Goal: Answer question/provide support: Share knowledge or assist other users

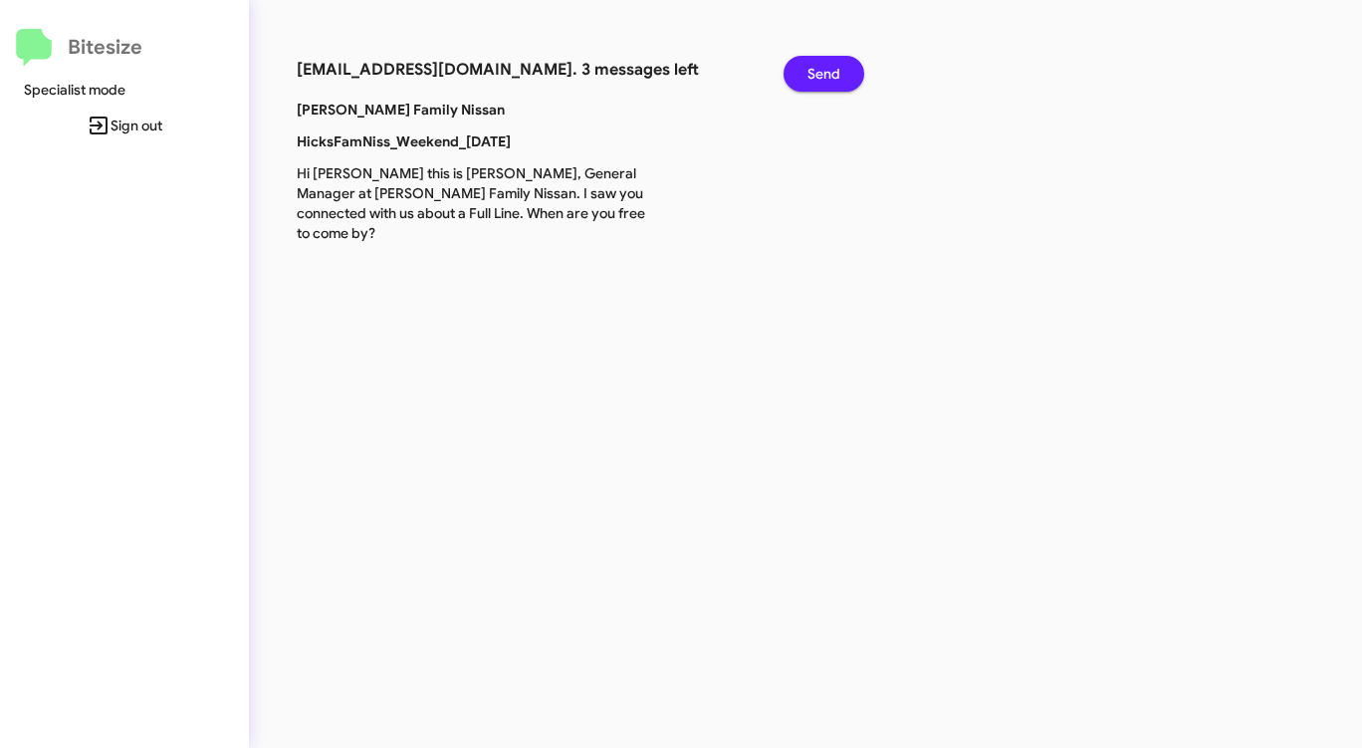
click at [814, 79] on span "Send" at bounding box center [823, 74] width 33 height 36
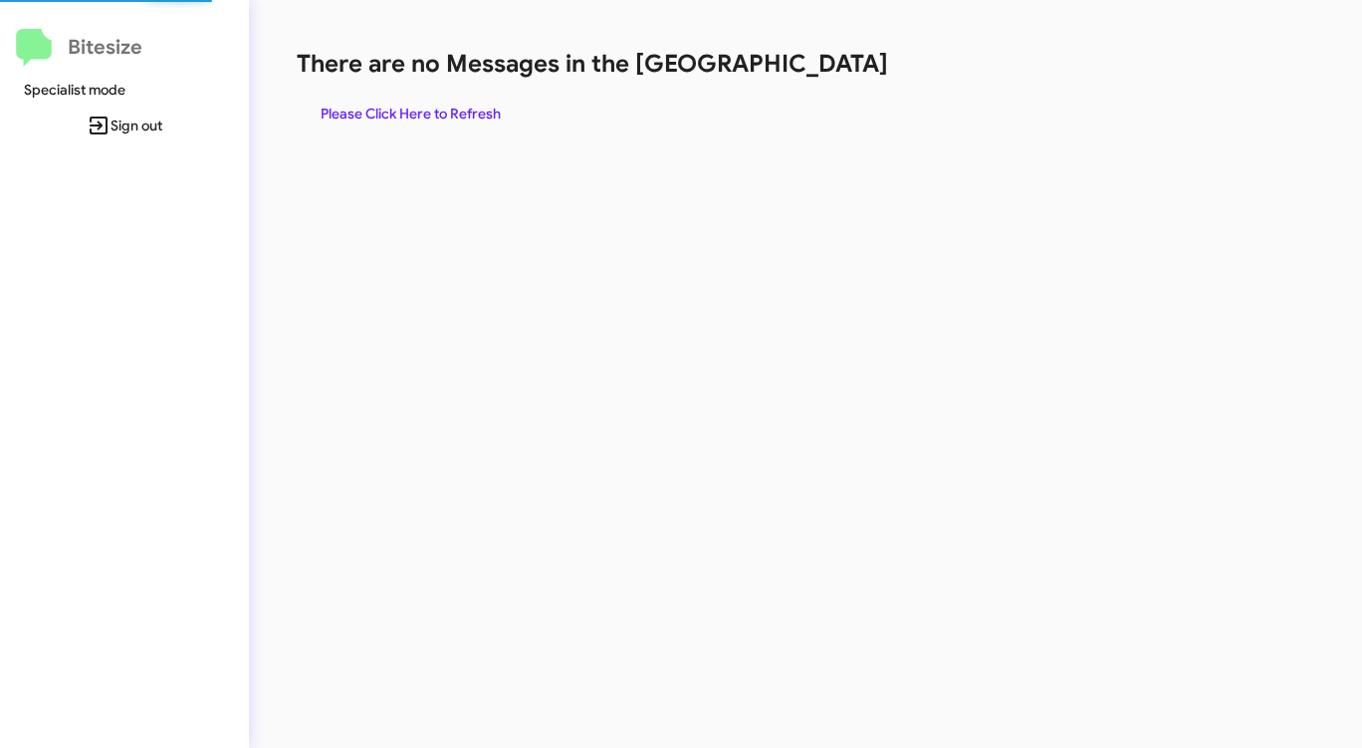
click at [814, 79] on h1 "There are no Messages in the [GEOGRAPHIC_DATA]" at bounding box center [713, 64] width 832 height 32
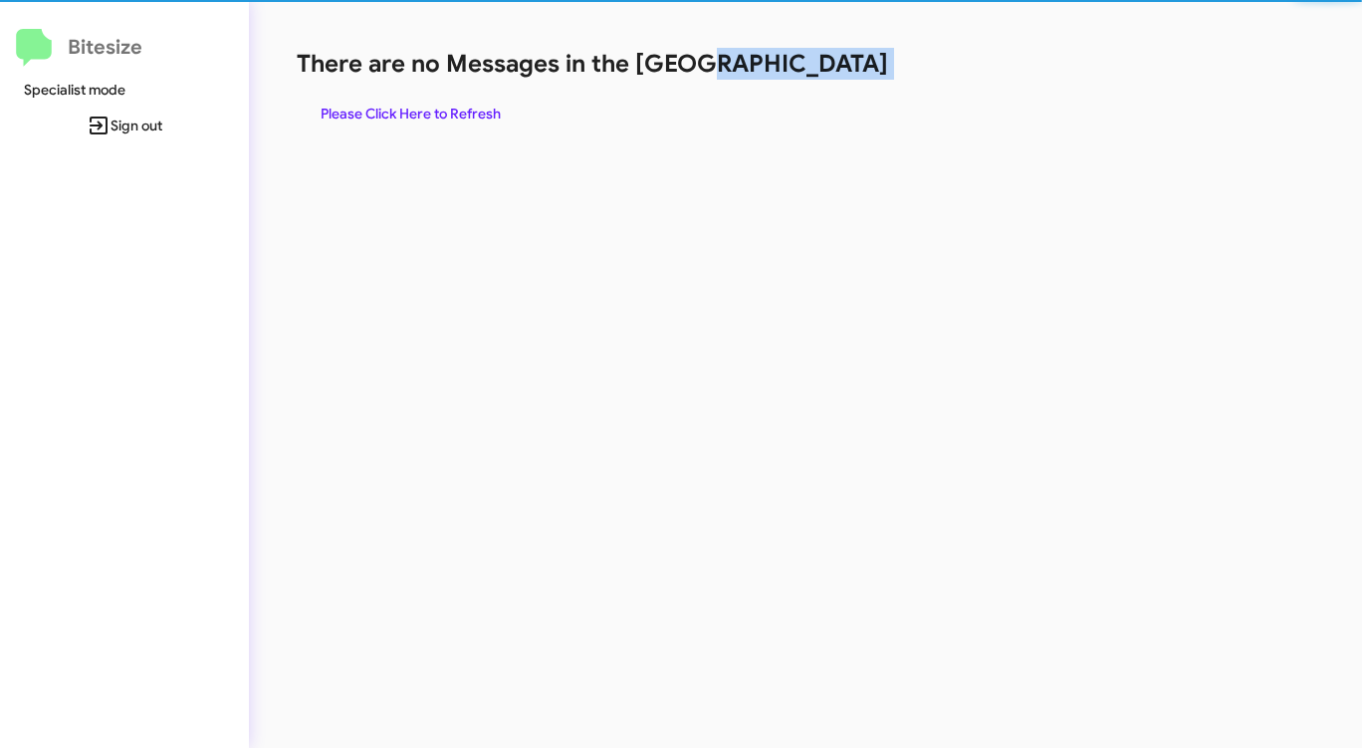
drag, startPoint x: 814, startPoint y: 79, endPoint x: 769, endPoint y: 90, distance: 47.1
click at [813, 79] on h1 "There are no Messages in the [GEOGRAPHIC_DATA]" at bounding box center [713, 64] width 832 height 32
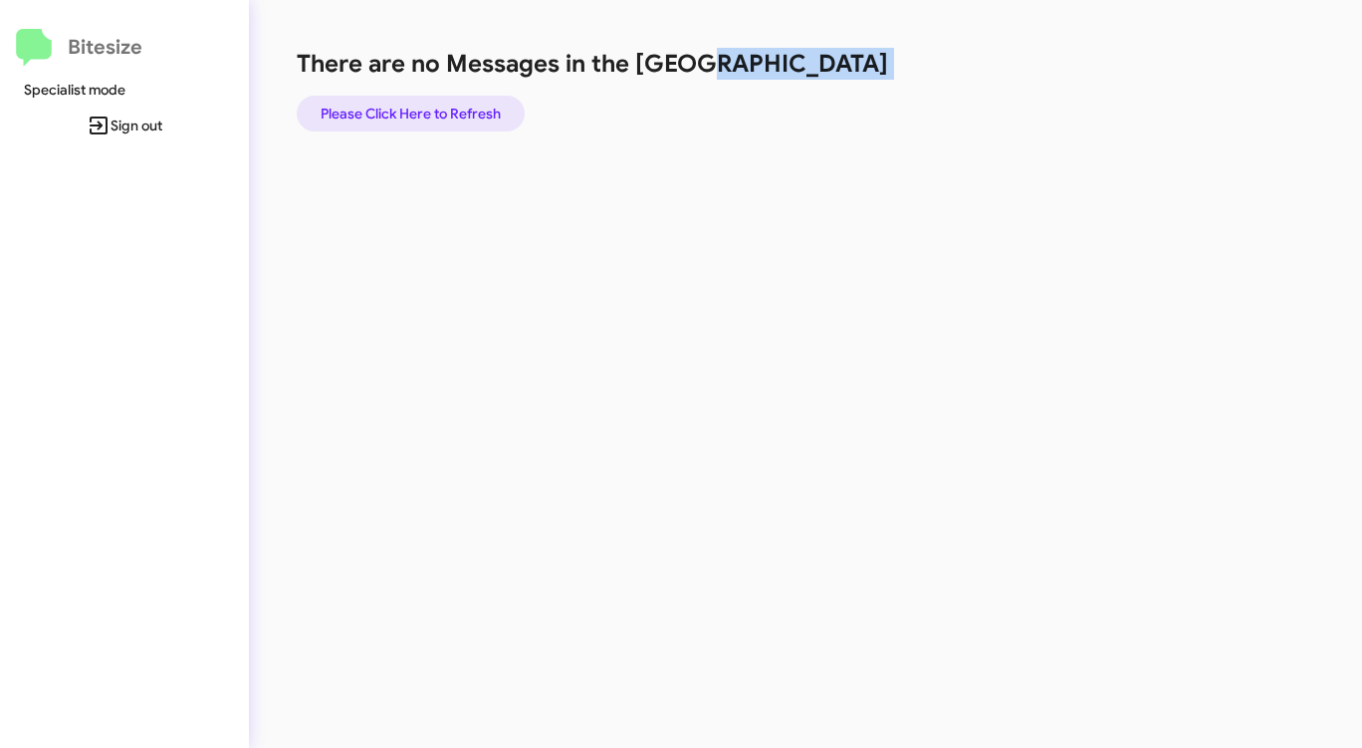
click at [463, 108] on span "Please Click Here to Refresh" at bounding box center [411, 114] width 180 height 36
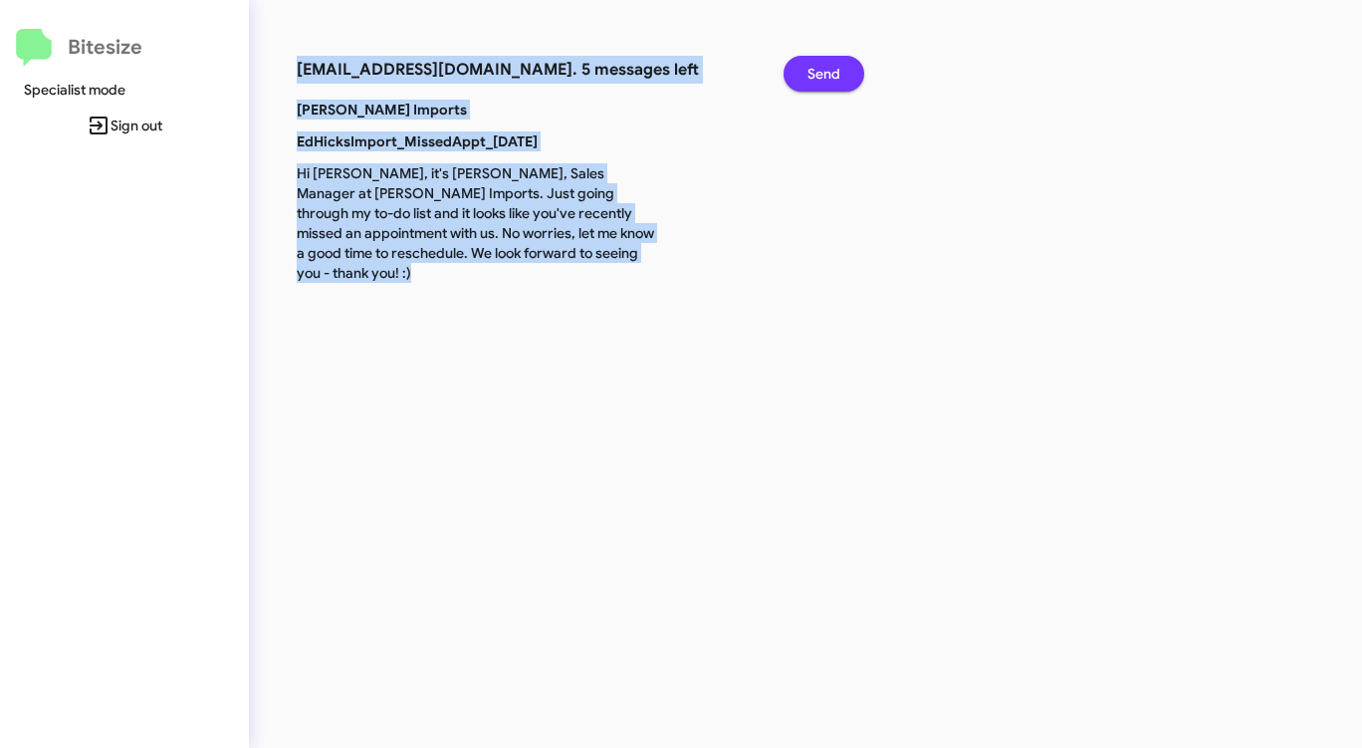
click at [826, 66] on span "Send" at bounding box center [823, 74] width 33 height 36
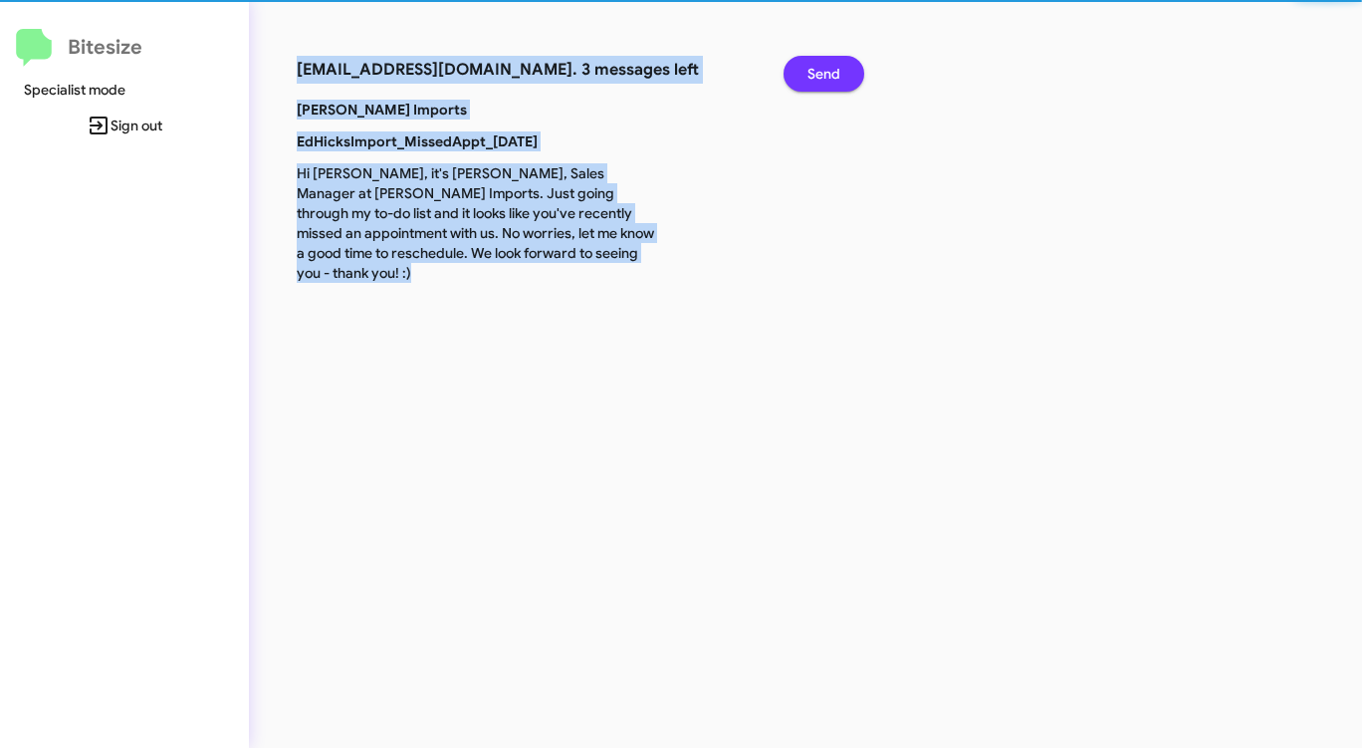
click at [827, 67] on span "Send" at bounding box center [823, 74] width 33 height 36
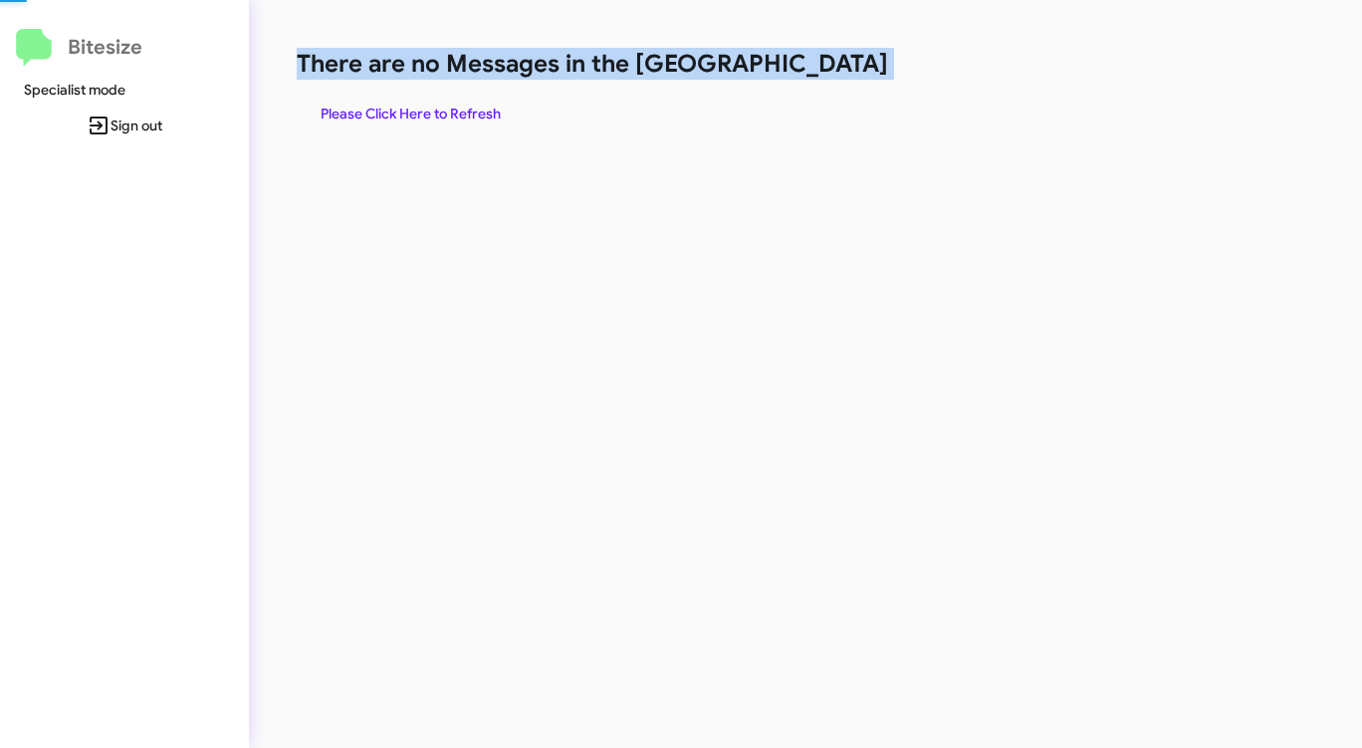
click at [827, 67] on h1 "There are no Messages in the Queue" at bounding box center [713, 64] width 832 height 32
click at [829, 72] on h1 "There are no Messages in the Queue" at bounding box center [713, 64] width 832 height 32
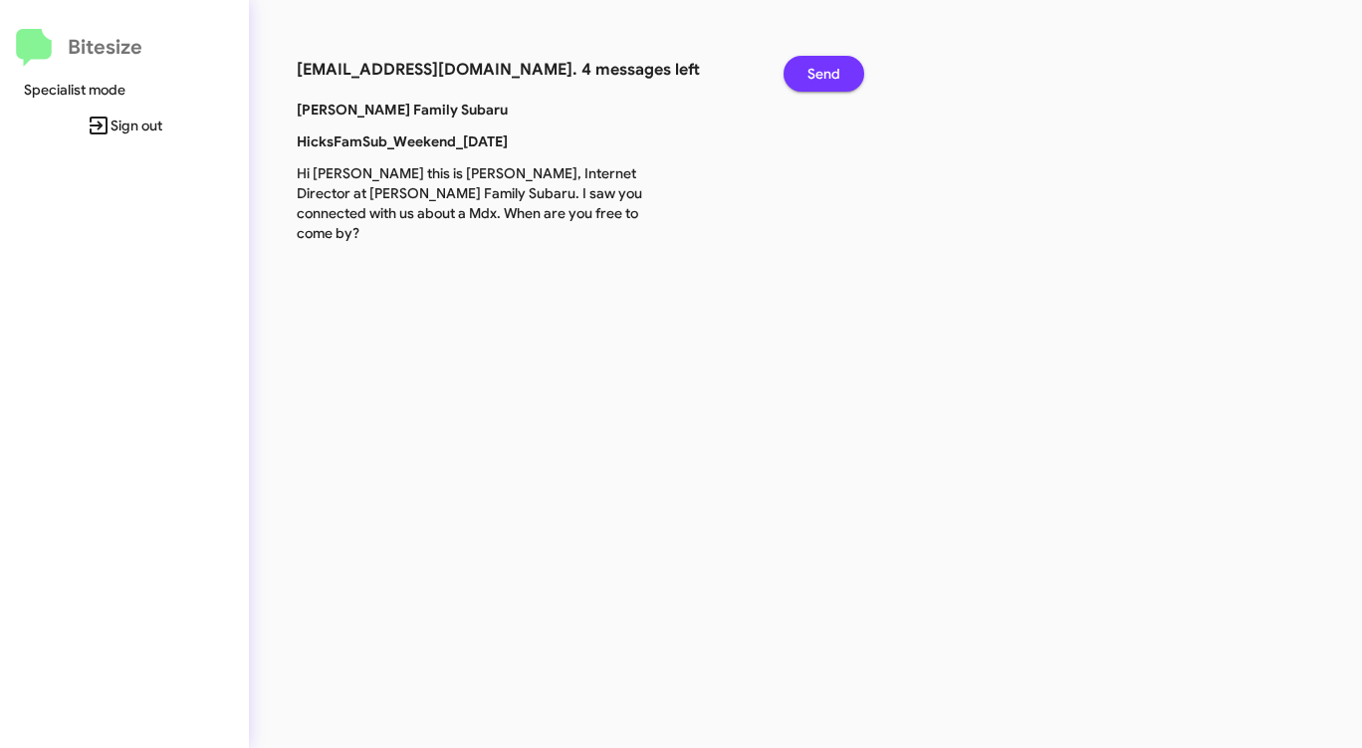
click at [830, 72] on span "Send" at bounding box center [823, 74] width 33 height 36
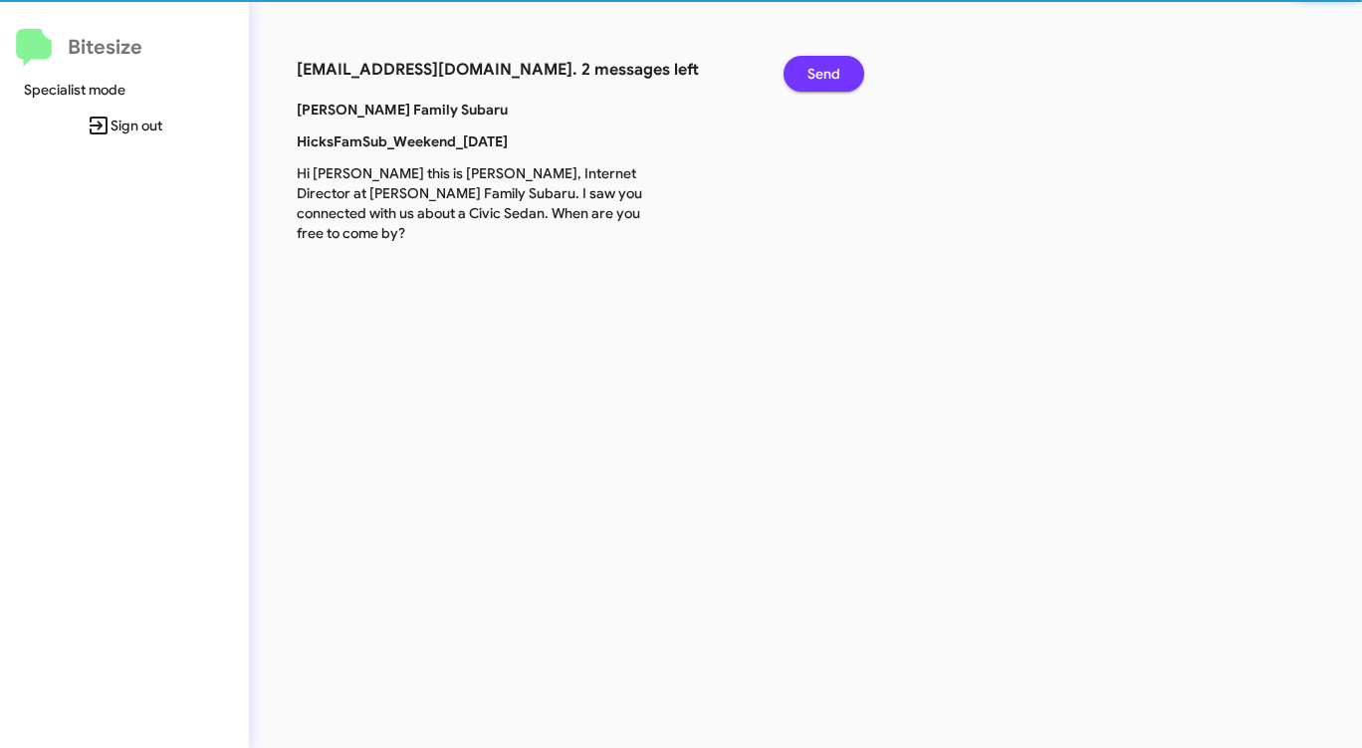
click at [830, 72] on span "Send" at bounding box center [823, 74] width 33 height 36
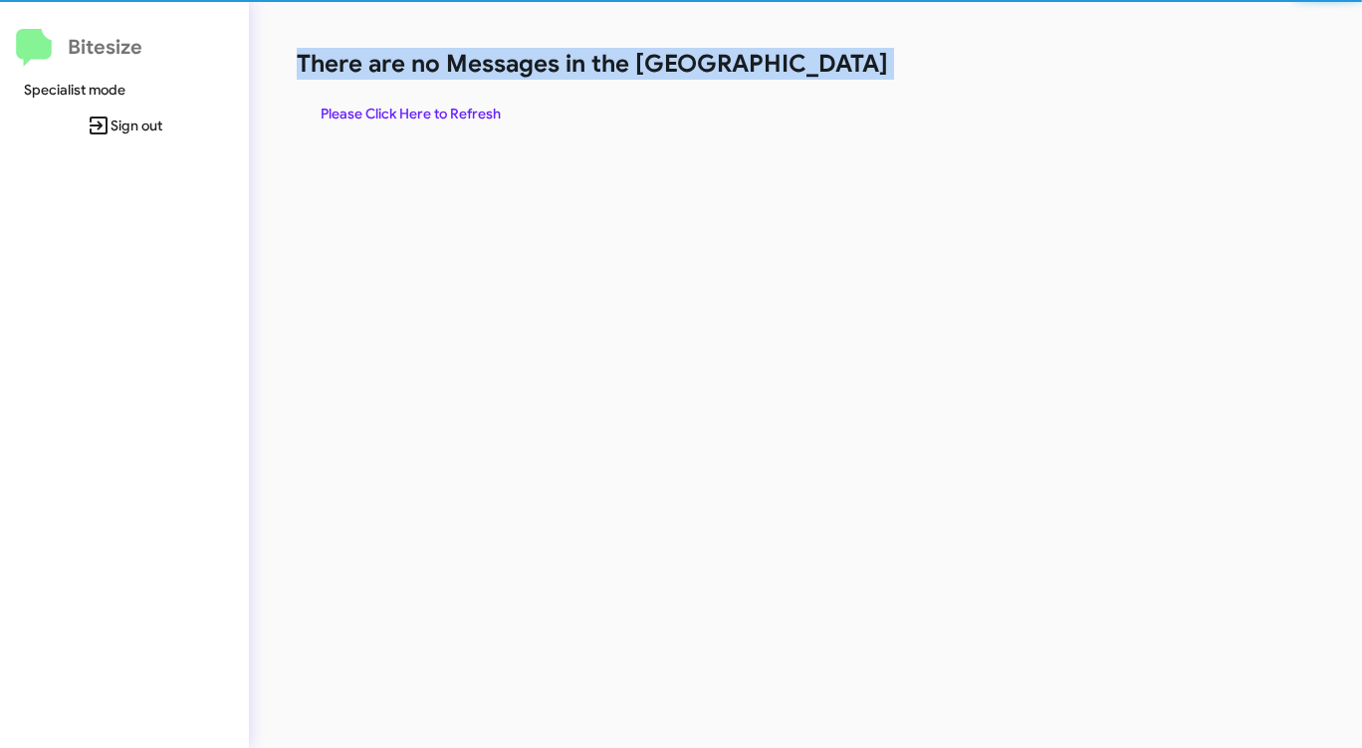
click at [830, 72] on h1 "There are no Messages in the Queue" at bounding box center [713, 64] width 832 height 32
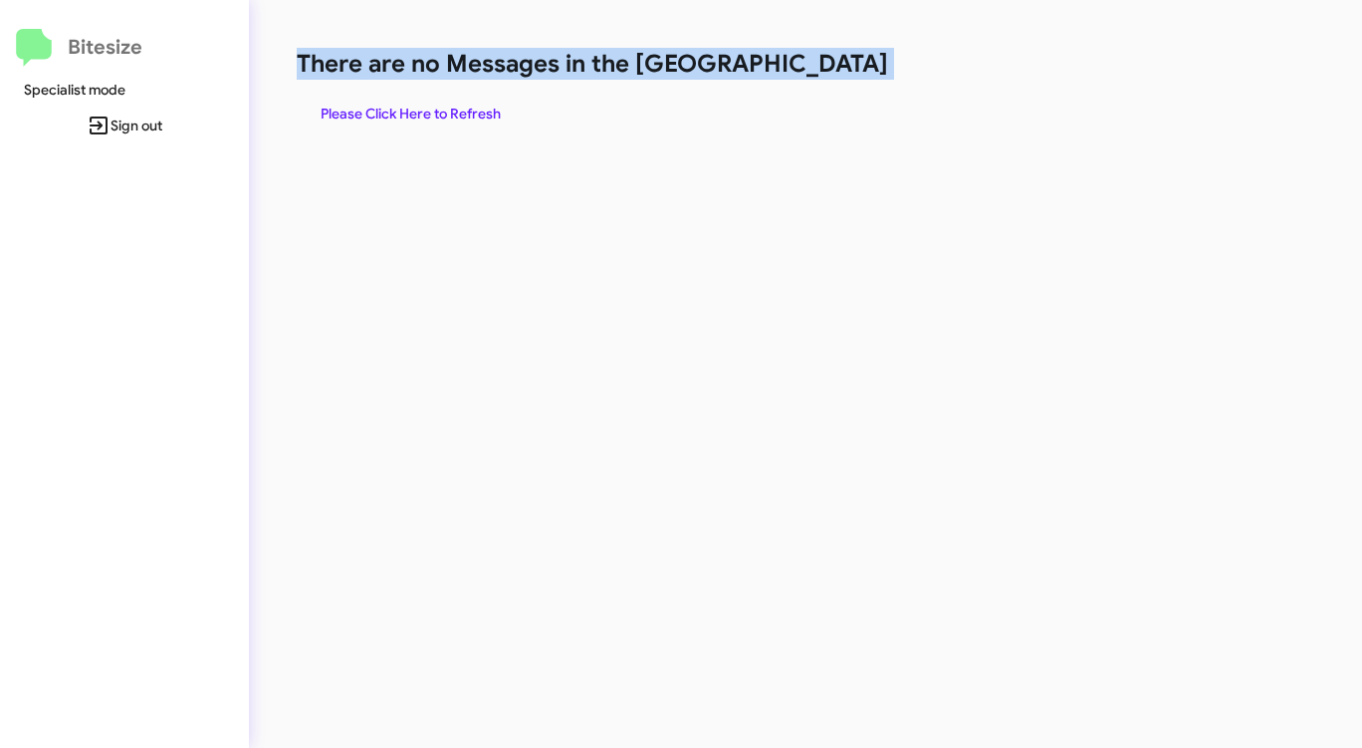
click at [830, 72] on h1 "There are no Messages in the Queue" at bounding box center [713, 64] width 832 height 32
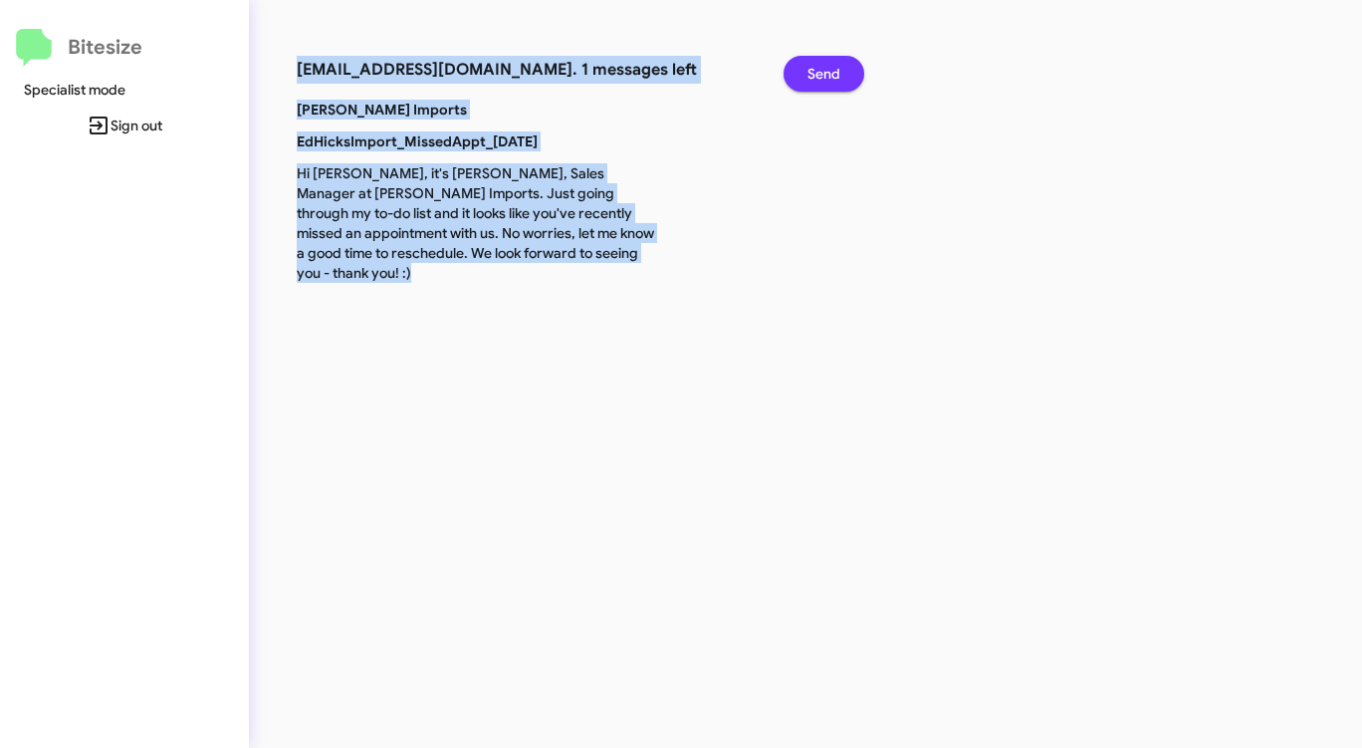
click at [830, 72] on span "Send" at bounding box center [823, 74] width 33 height 36
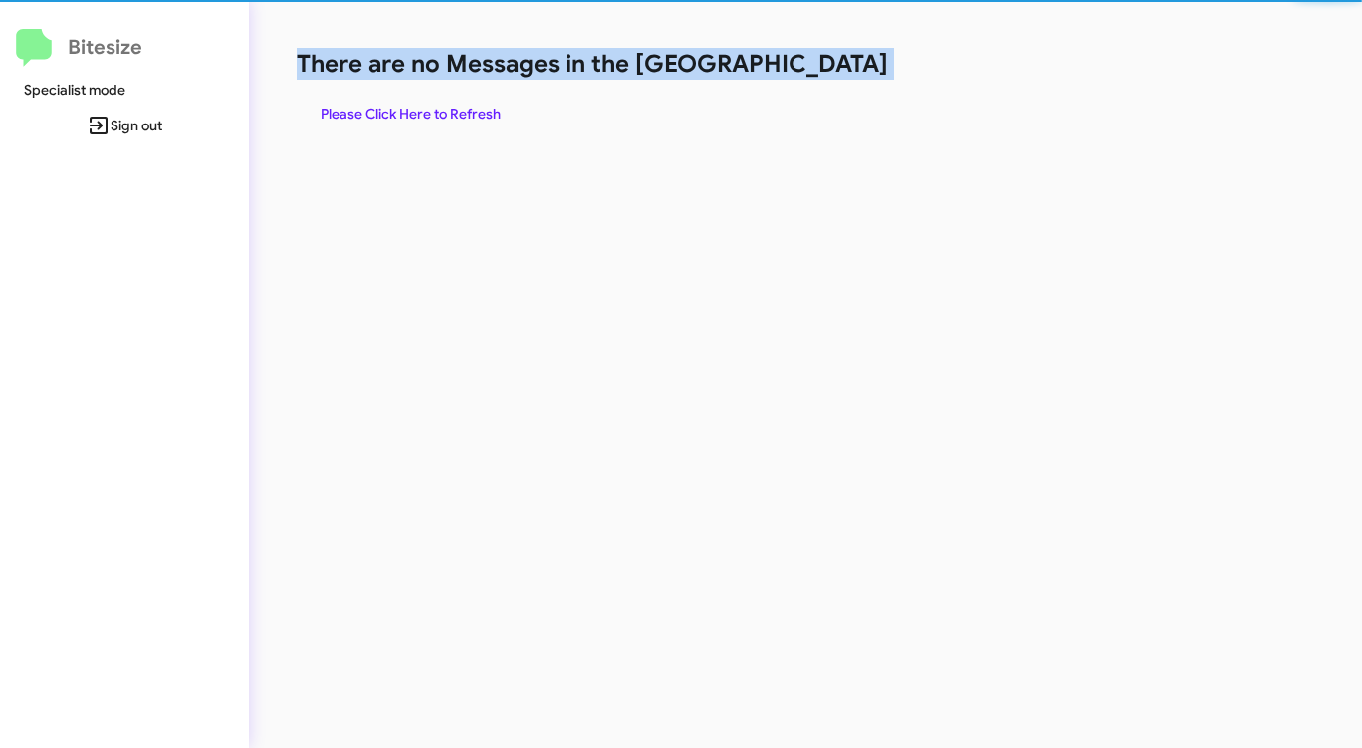
click at [830, 72] on h1 "There are no Messages in the Queue" at bounding box center [713, 64] width 832 height 32
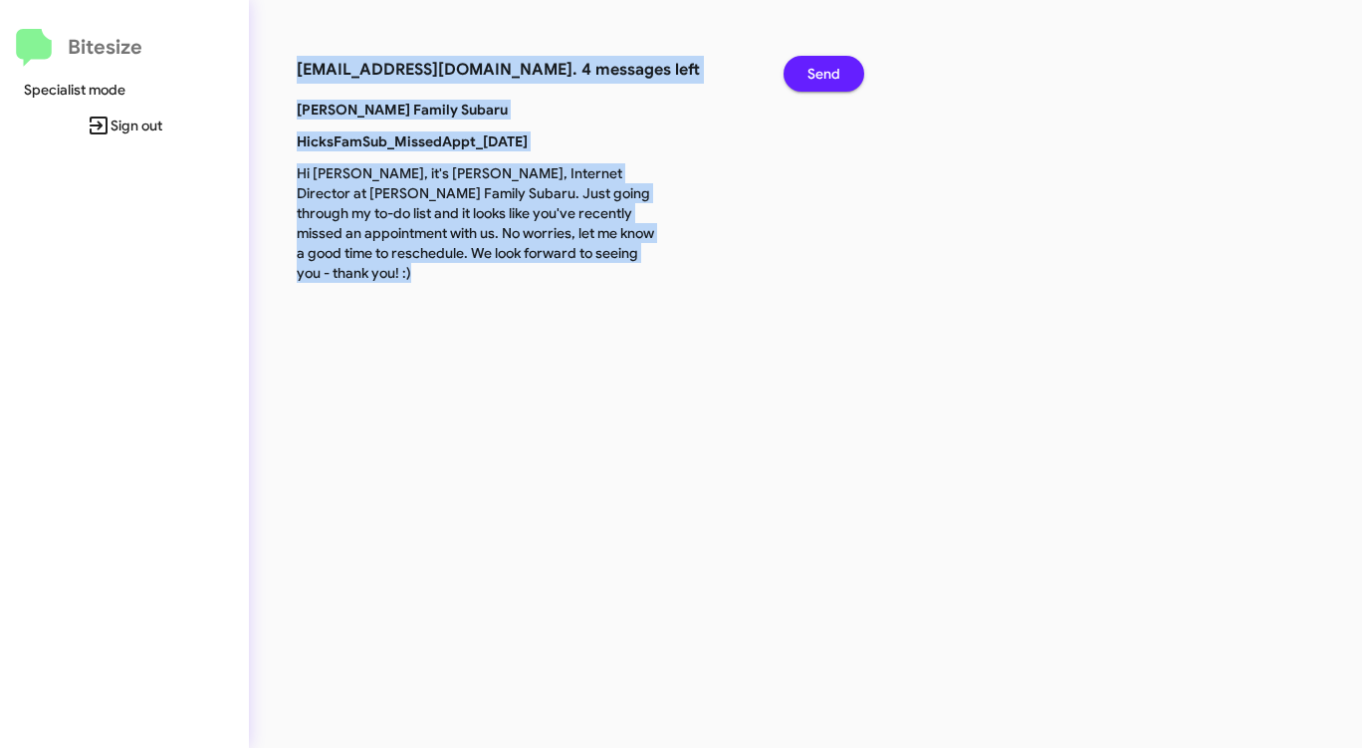
click at [830, 72] on span "Send" at bounding box center [823, 74] width 33 height 36
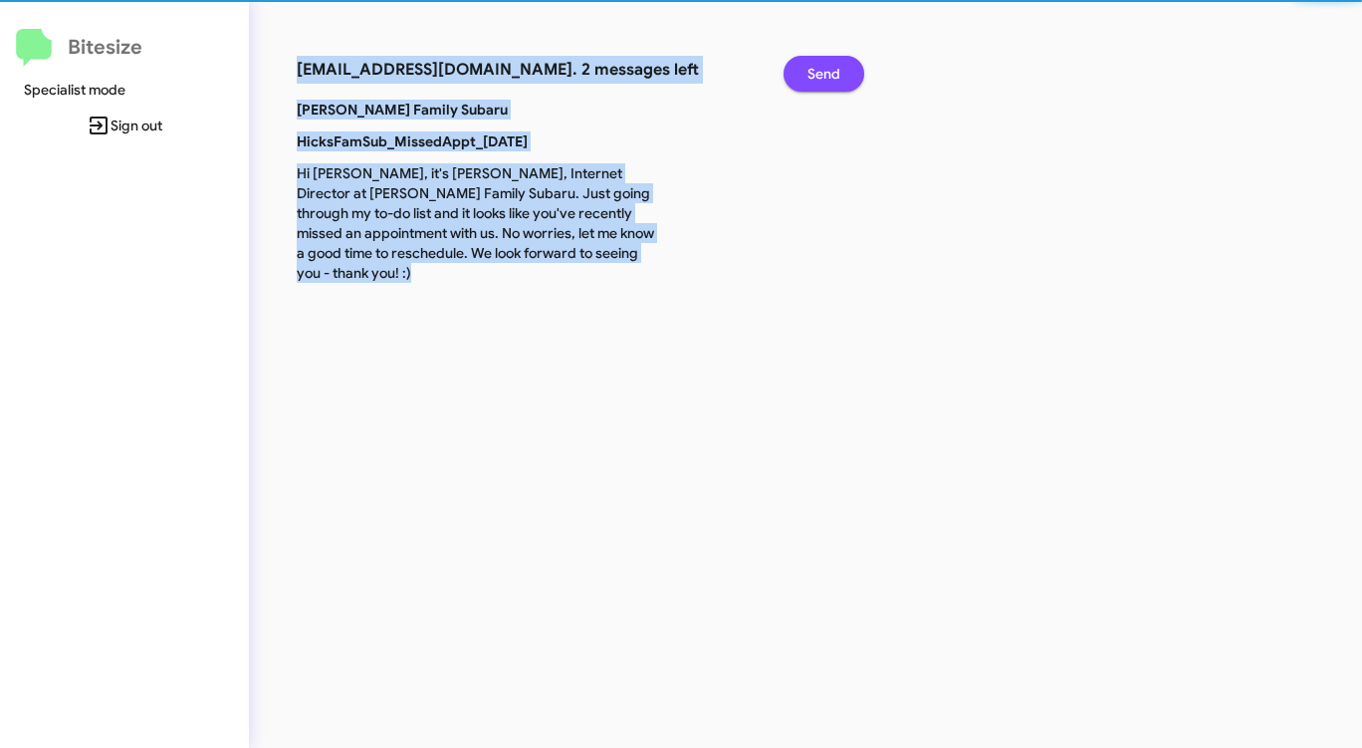
click at [830, 72] on span "Send" at bounding box center [823, 74] width 33 height 36
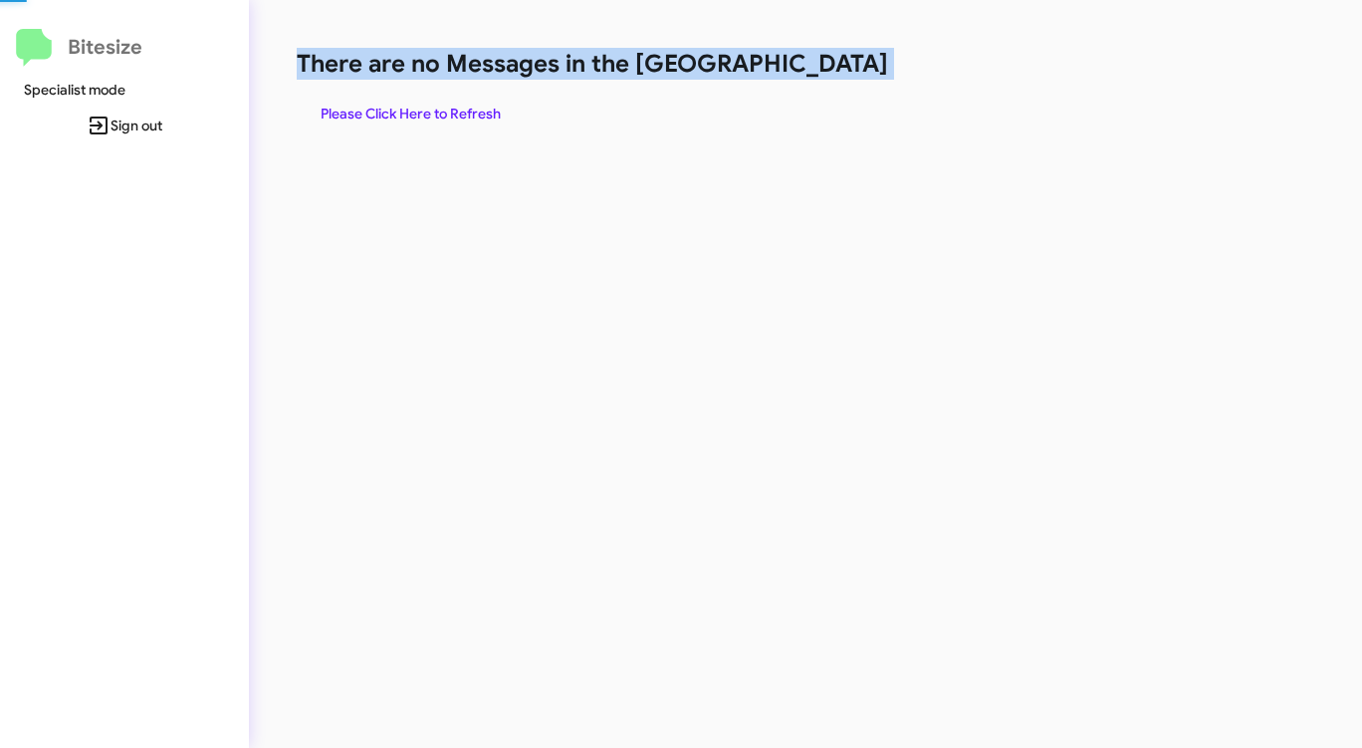
click at [830, 72] on h1 "There are no Messages in the Queue" at bounding box center [713, 64] width 832 height 32
click at [373, 112] on span "Please Click Here to Refresh" at bounding box center [411, 114] width 180 height 36
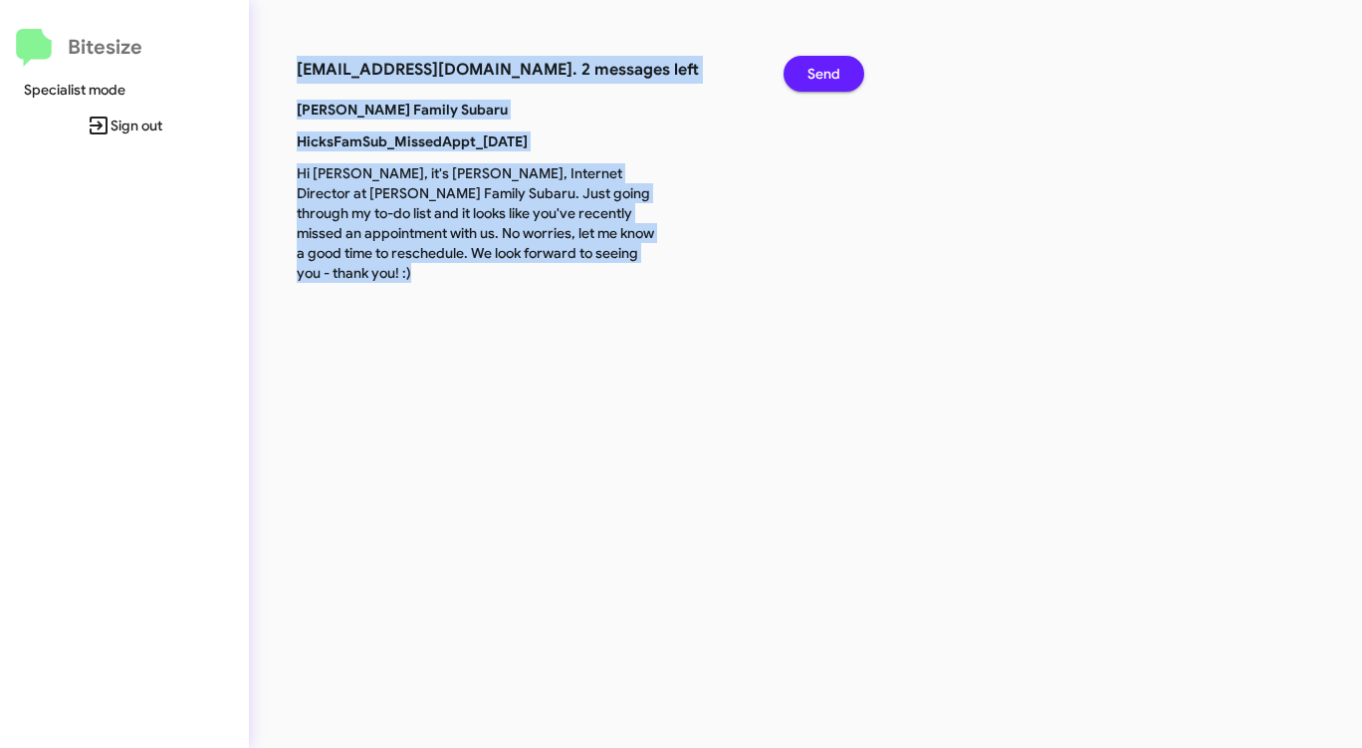
click at [809, 75] on span "Send" at bounding box center [823, 74] width 33 height 36
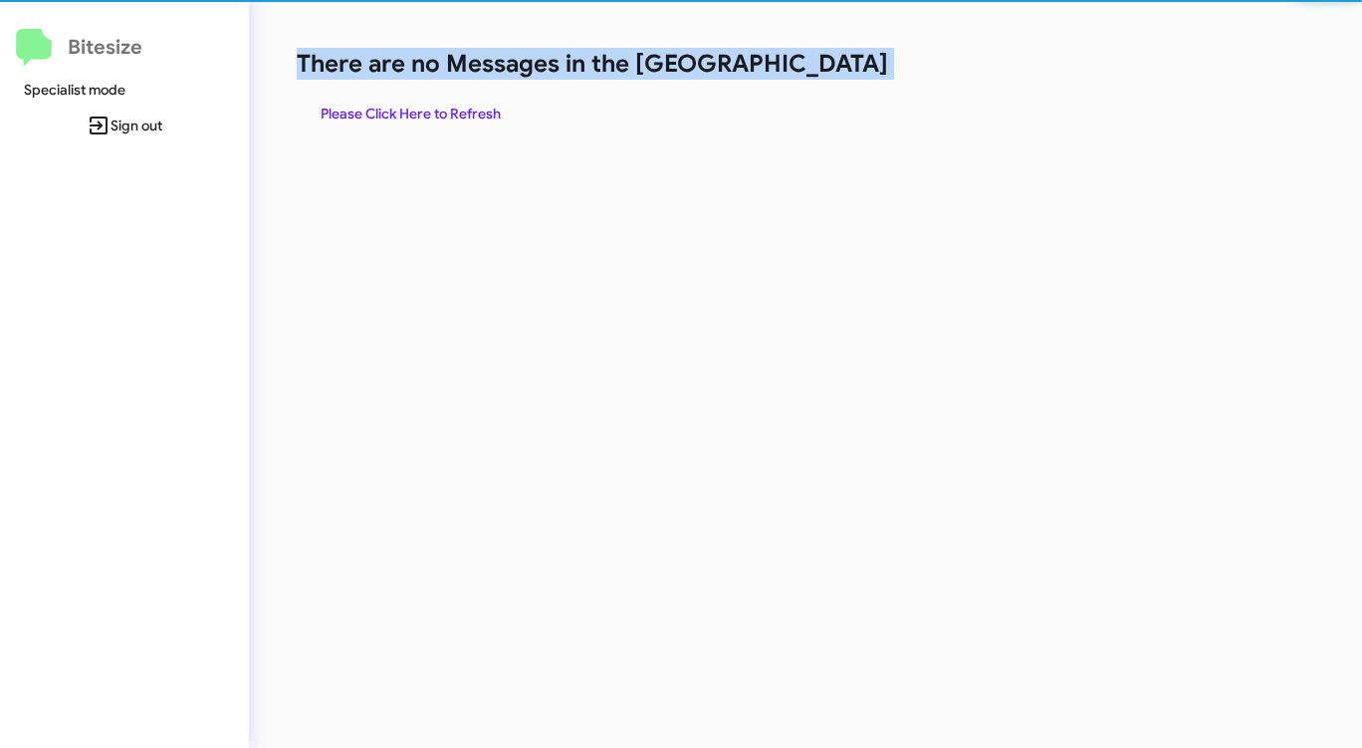
click at [809, 75] on h1 "There are no Messages in the Queue" at bounding box center [713, 64] width 832 height 32
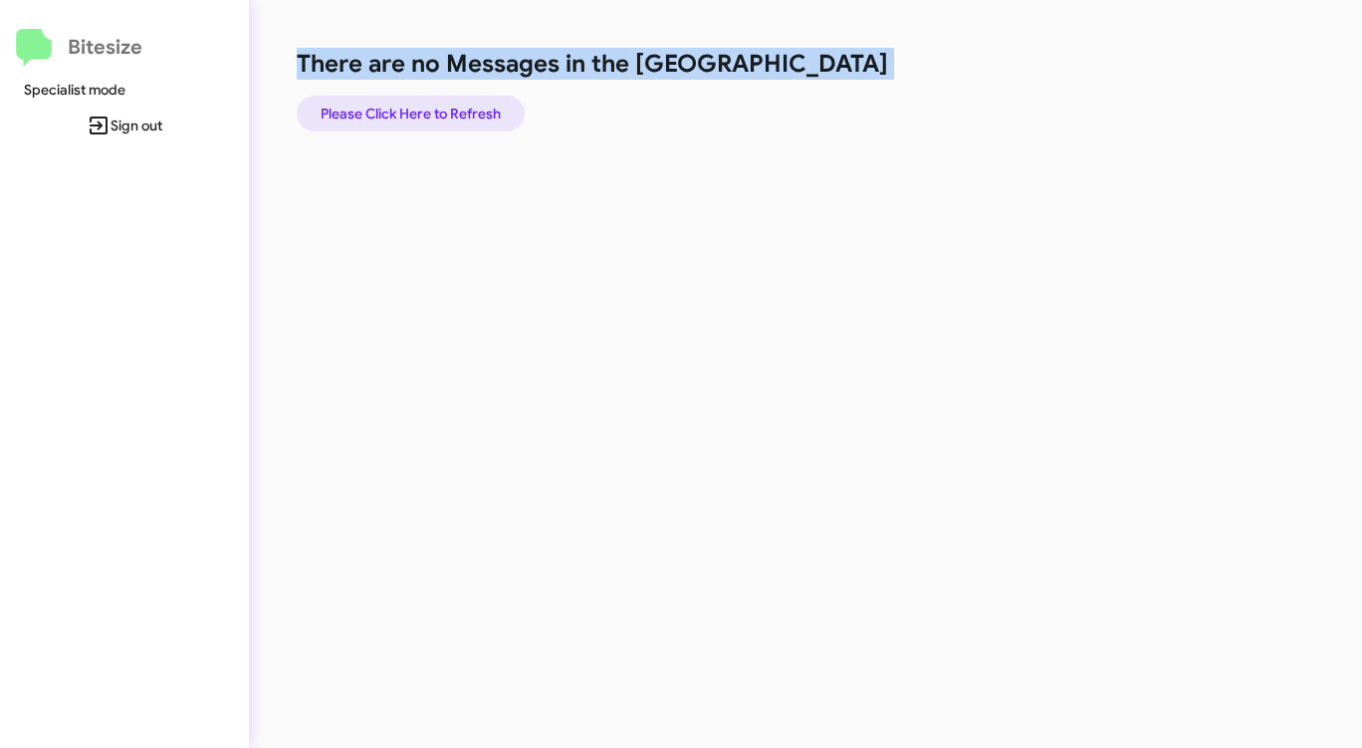
drag, startPoint x: 408, startPoint y: 111, endPoint x: 395, endPoint y: 119, distance: 15.7
click at [406, 112] on span "Please Click Here to Refresh" at bounding box center [411, 114] width 180 height 36
click at [389, 117] on span "Please Click Here to Refresh" at bounding box center [411, 114] width 180 height 36
click at [385, 120] on span "Please Click Here to Refresh" at bounding box center [411, 114] width 180 height 36
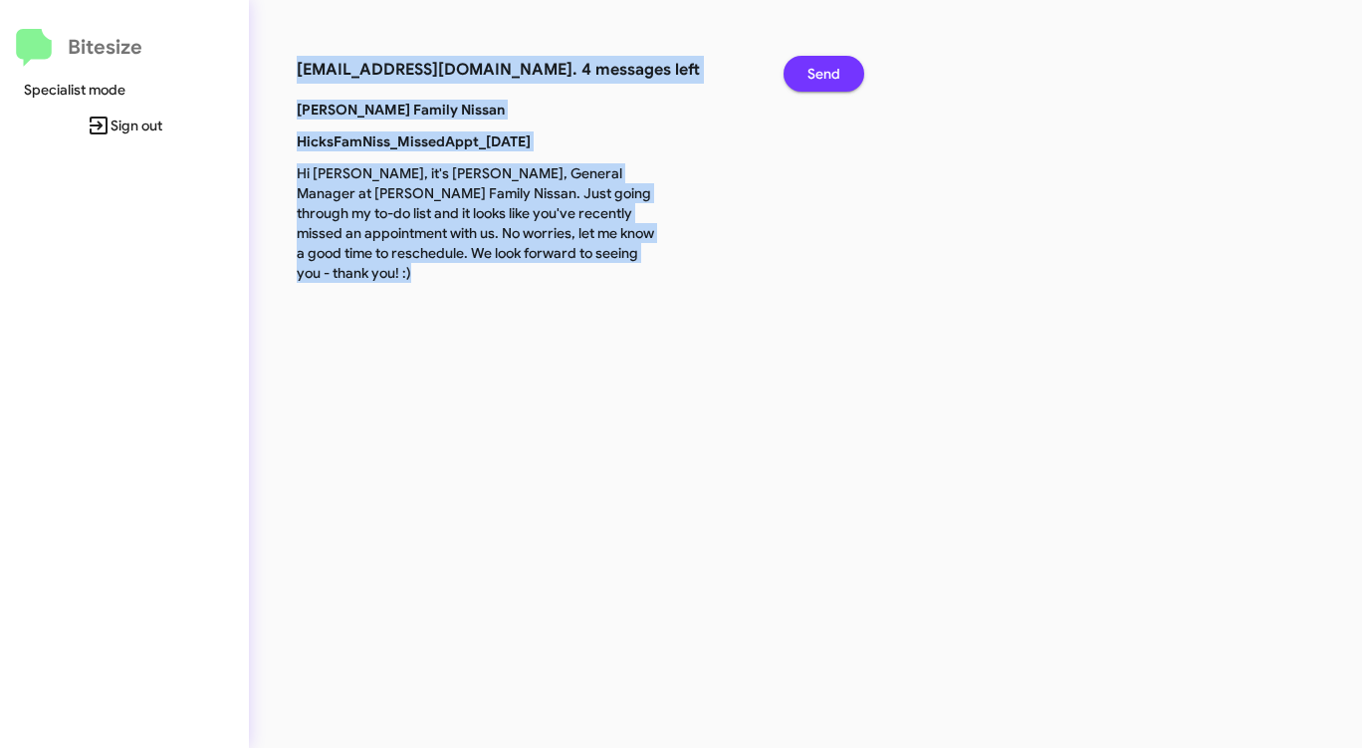
click at [819, 82] on span "Send" at bounding box center [823, 74] width 33 height 36
click at [818, 82] on span "Send" at bounding box center [823, 74] width 33 height 36
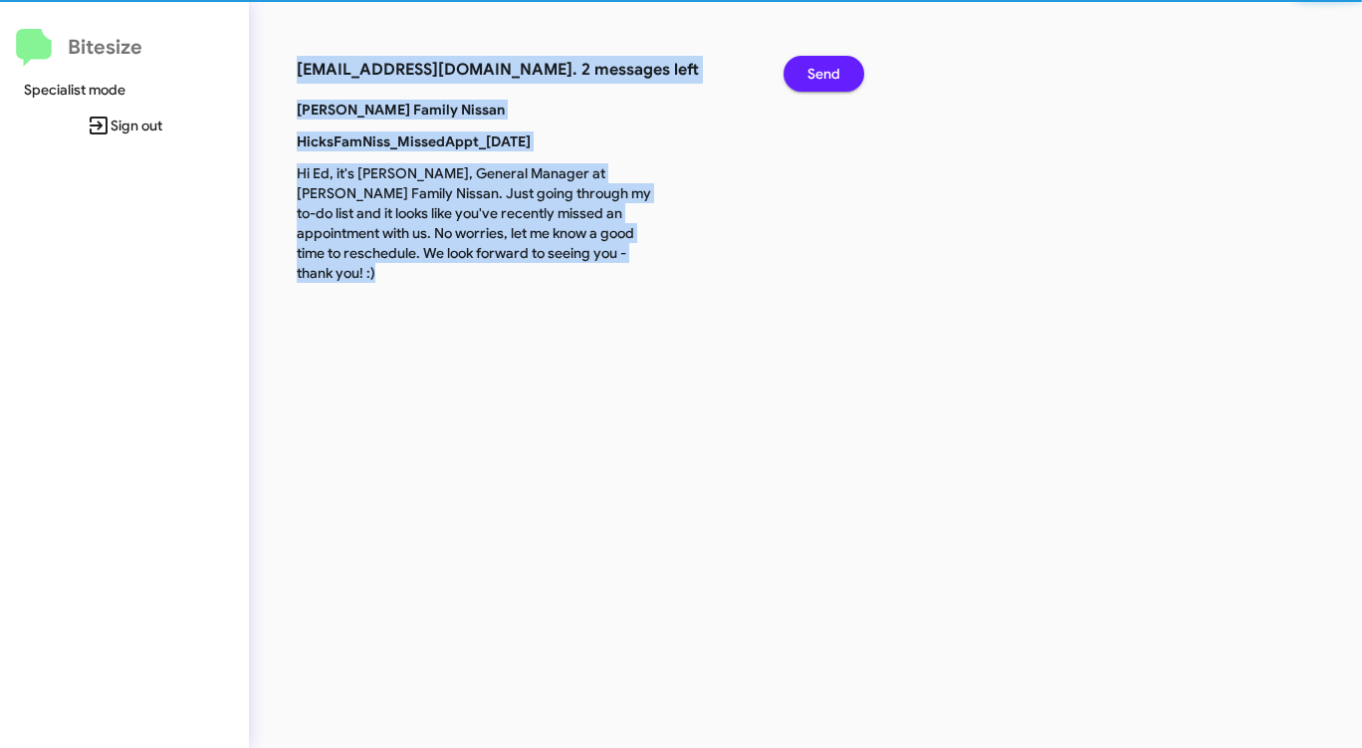
click at [818, 82] on span "Send" at bounding box center [823, 74] width 33 height 36
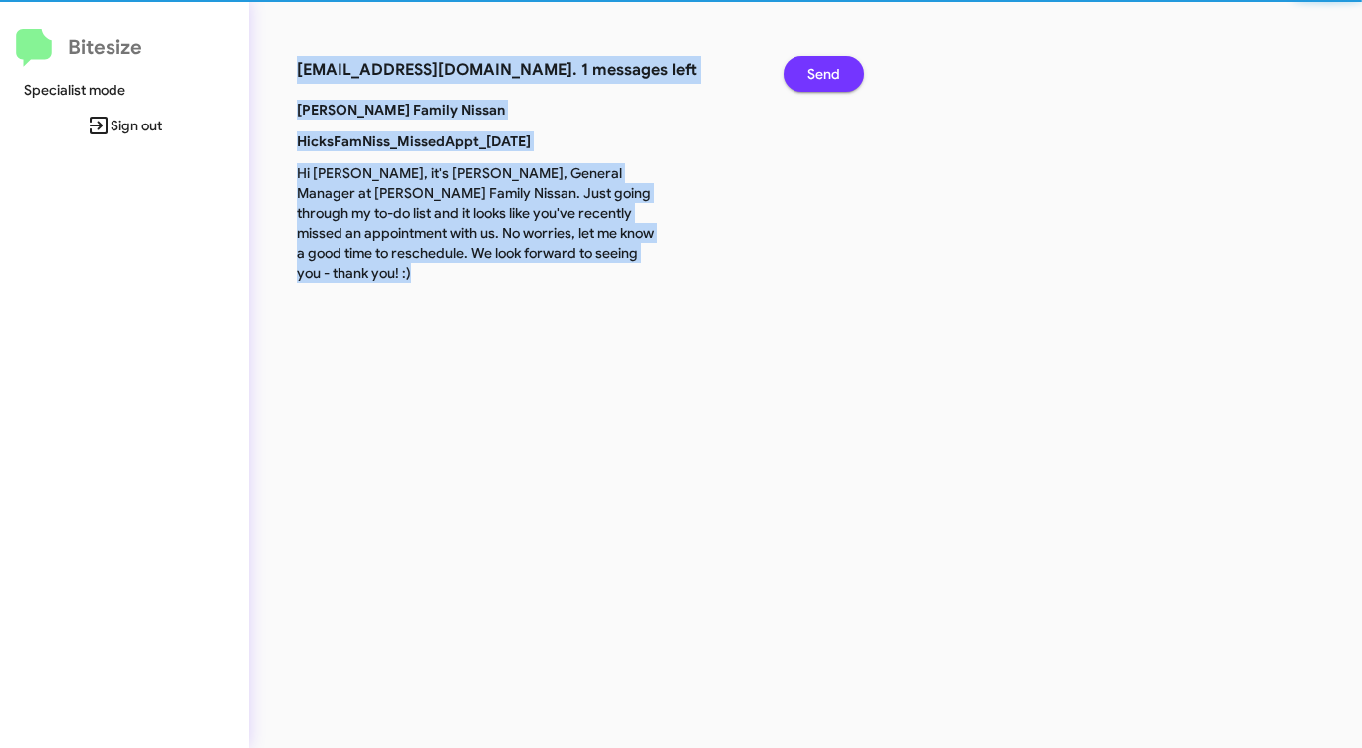
click at [818, 82] on span "Send" at bounding box center [823, 74] width 33 height 36
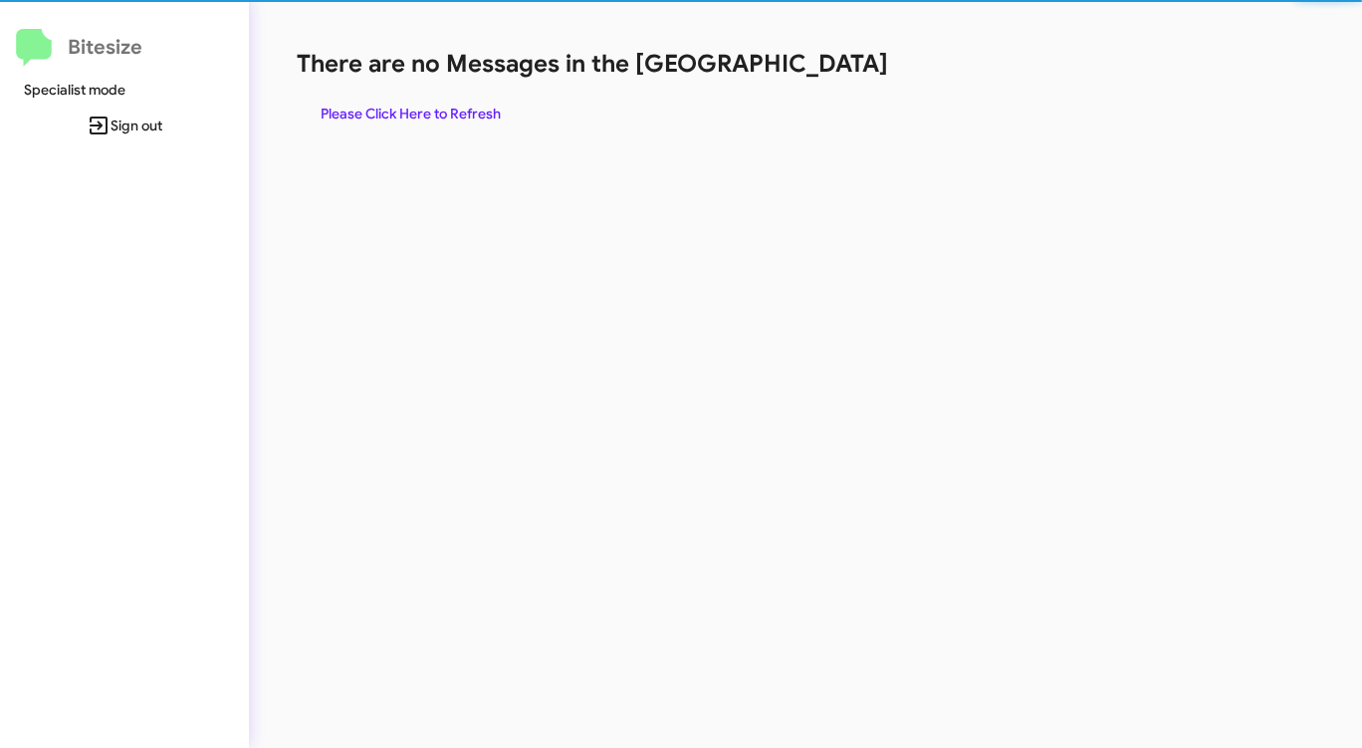
click at [818, 82] on div "There are no Messages in the Queue Please Click Here to Refresh" at bounding box center [713, 90] width 832 height 84
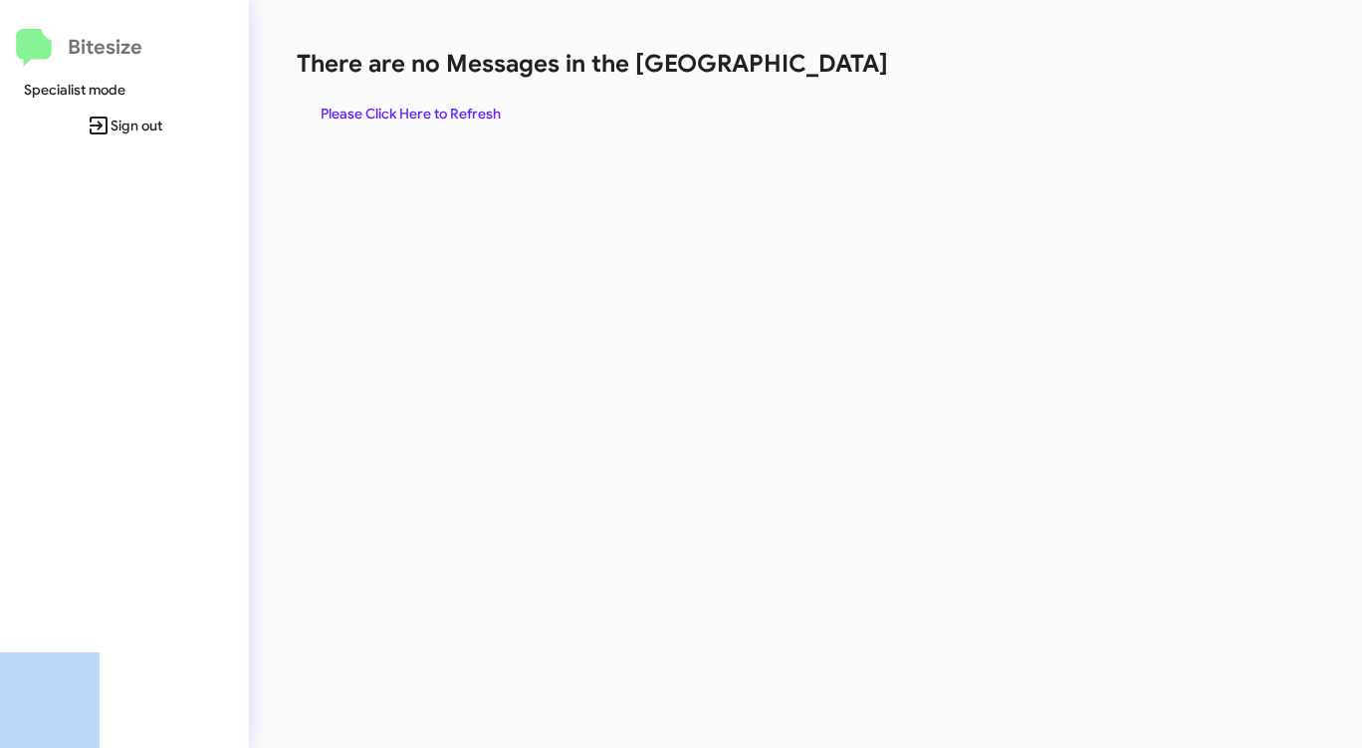
click at [816, 86] on div "There are no Messages in the Queue Please Click Here to Refresh" at bounding box center [713, 90] width 832 height 84
